Goal: Find specific page/section

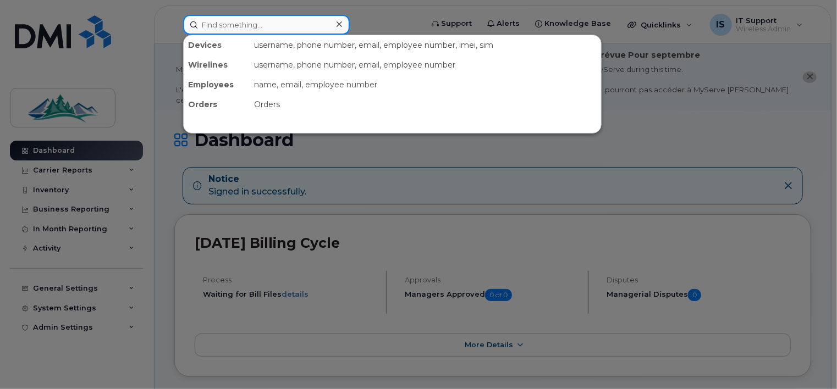
click at [251, 29] on input at bounding box center [266, 25] width 167 height 20
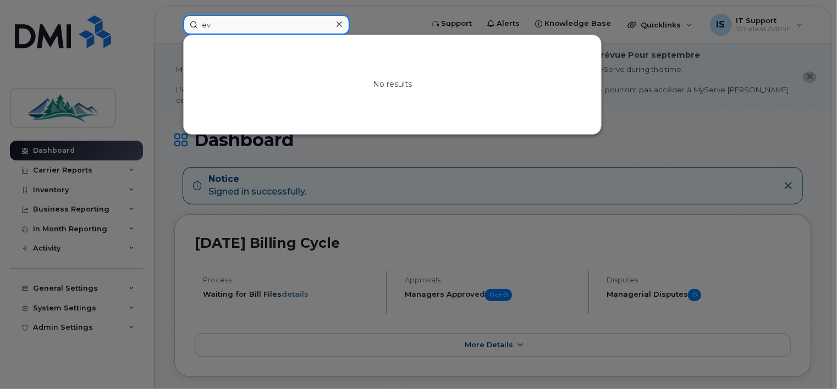
type input "e"
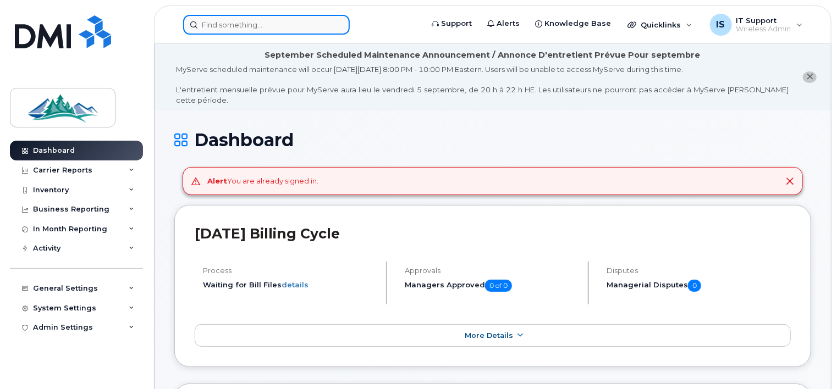
click at [235, 19] on input at bounding box center [266, 25] width 167 height 20
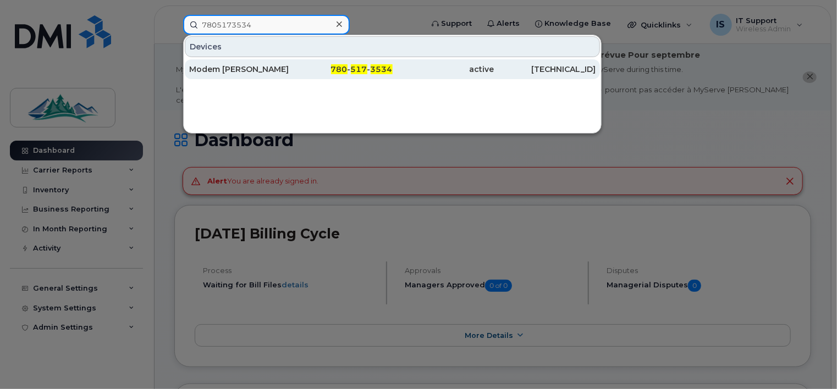
type input "7805173534"
click at [211, 70] on div "Modem [PERSON_NAME]" at bounding box center [240, 69] width 102 height 11
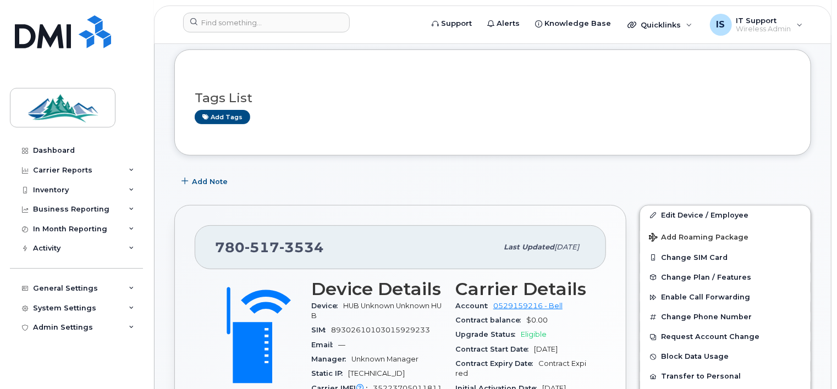
scroll to position [119, 0]
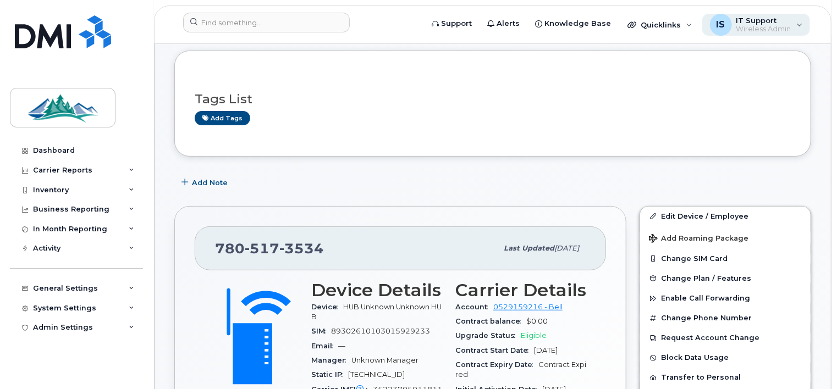
click at [768, 25] on span "Wireless Admin" at bounding box center [763, 29] width 55 height 9
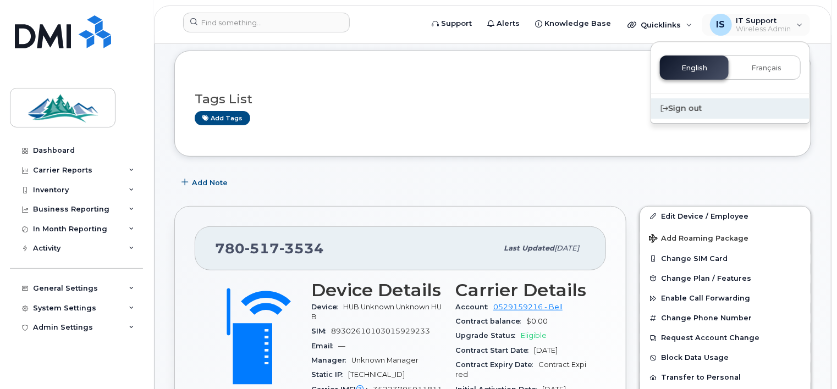
click at [684, 108] on div "Sign out" at bounding box center [730, 108] width 158 height 20
